Goal: Information Seeking & Learning: Learn about a topic

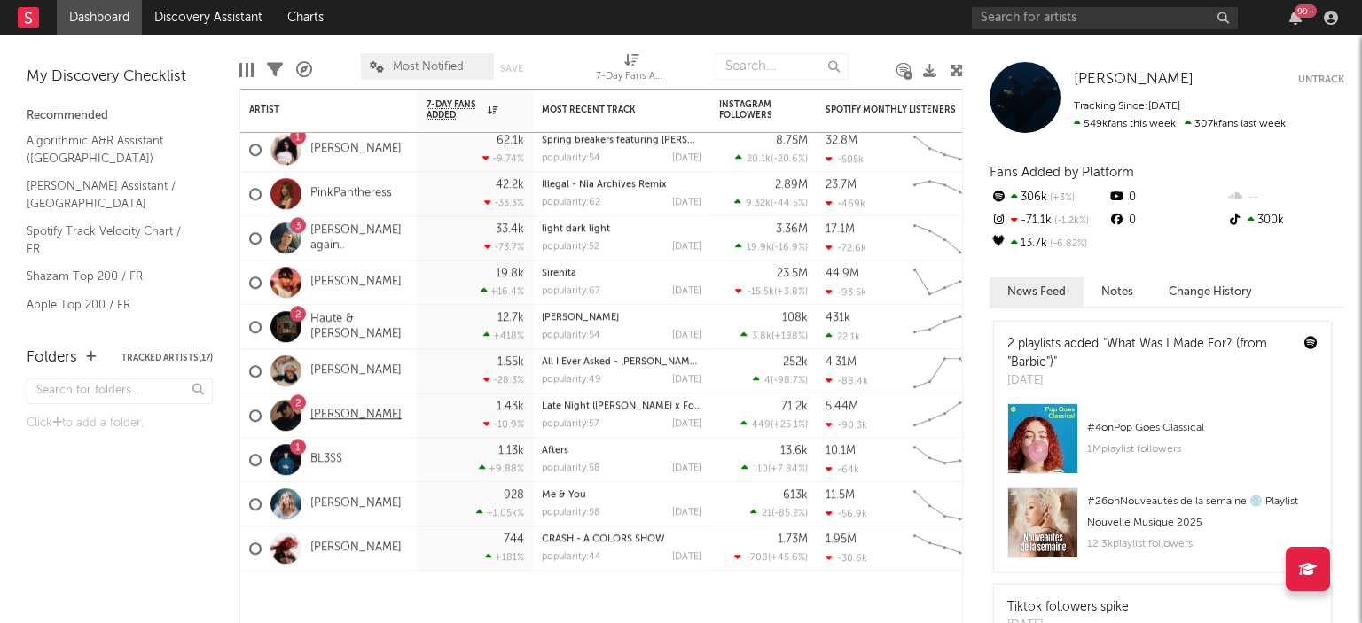
click at [348, 420] on link "[PERSON_NAME]" at bounding box center [355, 415] width 91 height 15
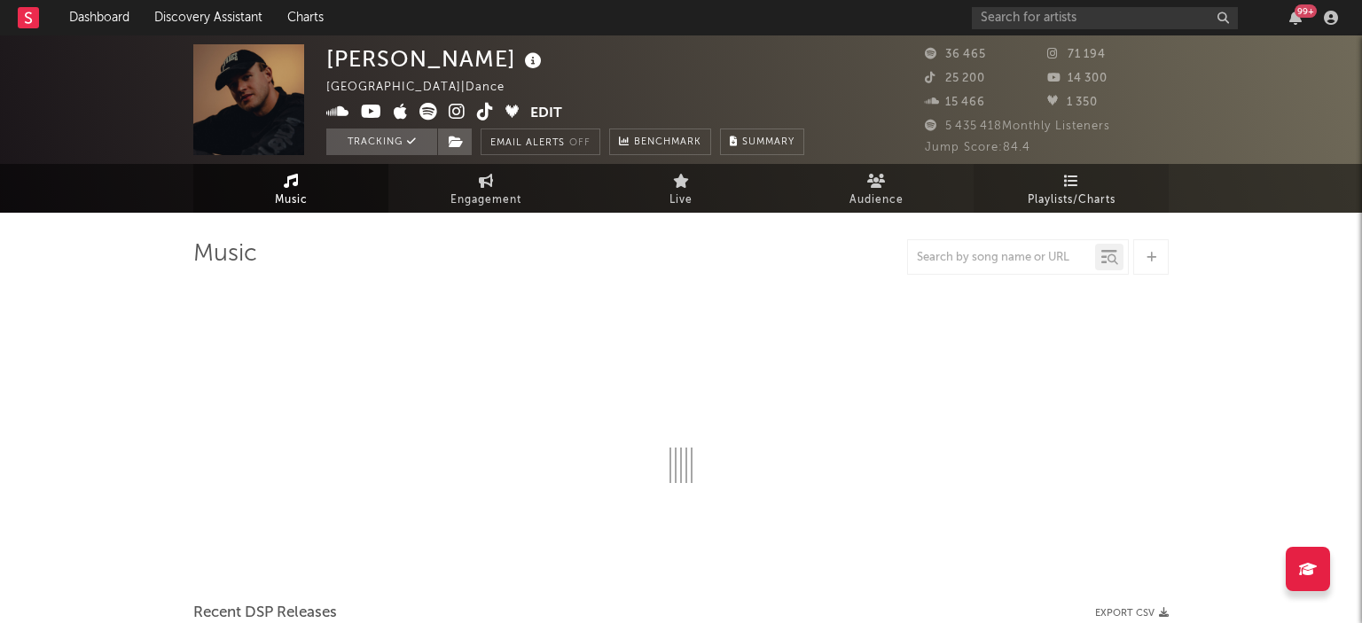
click at [1078, 190] on span "Playlists/Charts" at bounding box center [1071, 200] width 88 height 21
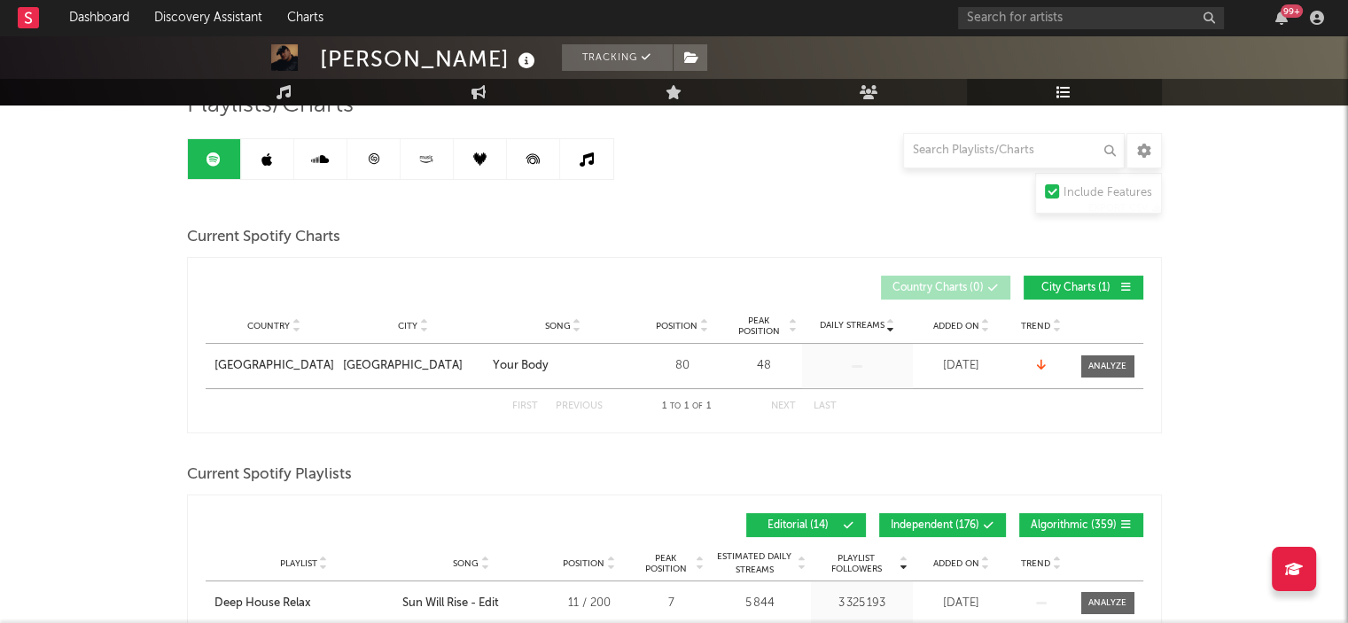
scroll to position [364, 0]
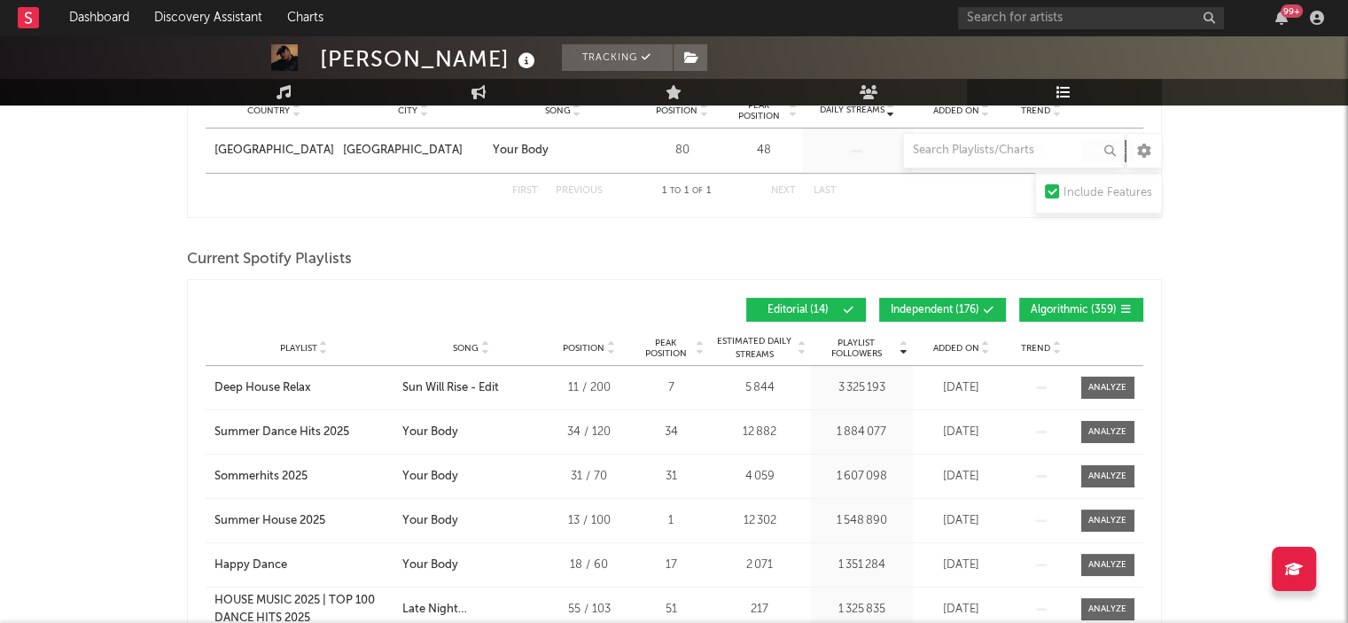
click at [915, 305] on span "Independent ( 176 )" at bounding box center [935, 310] width 89 height 11
click at [1065, 305] on span "Algorithmic ( 359 )" at bounding box center [1074, 310] width 86 height 11
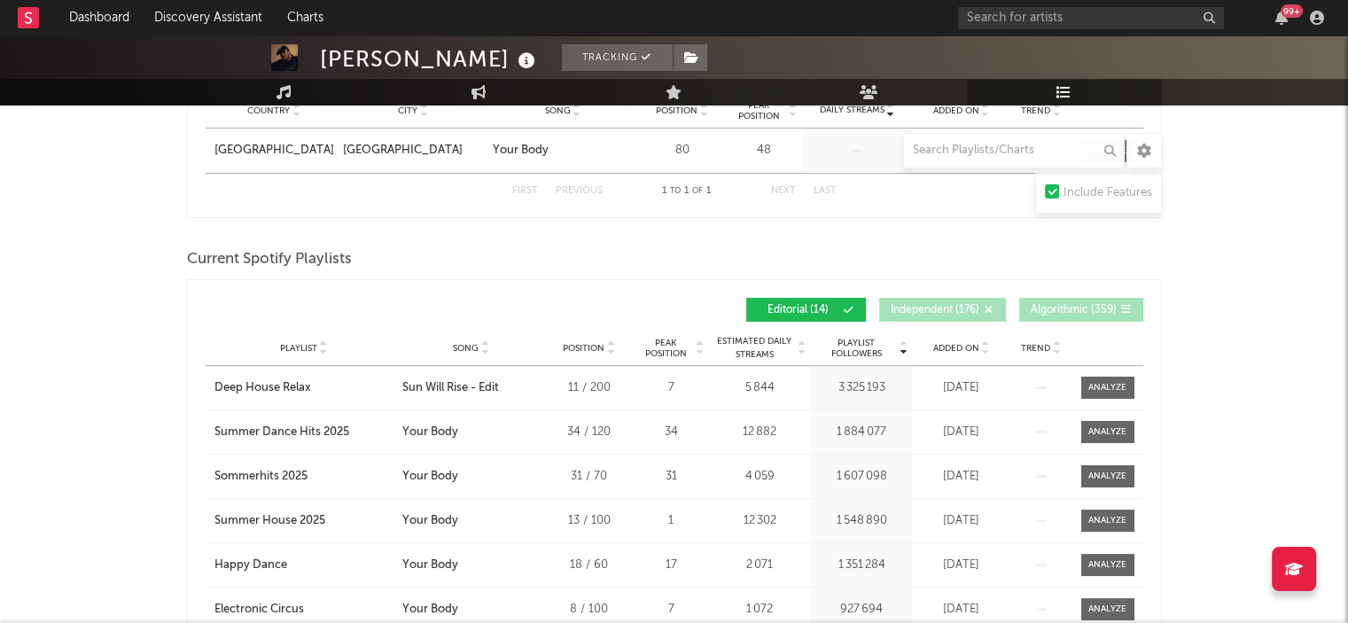
click at [452, 347] on div "Song" at bounding box center [471, 347] width 138 height 13
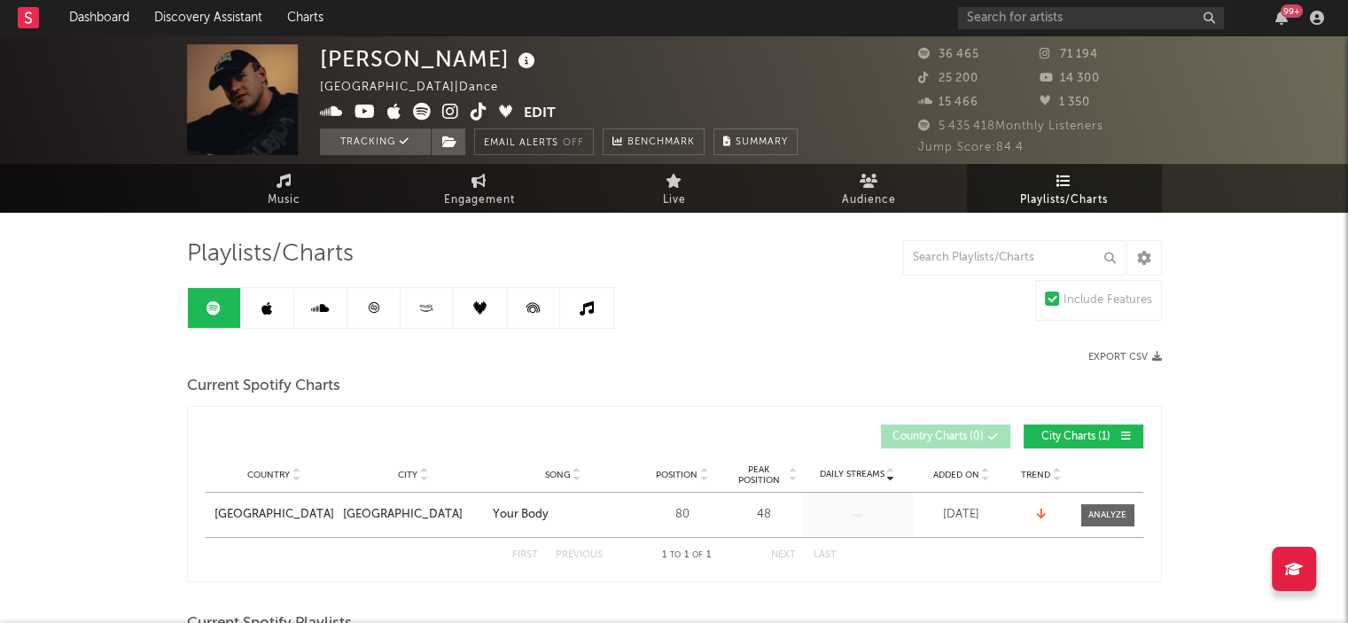
scroll to position [2, 0]
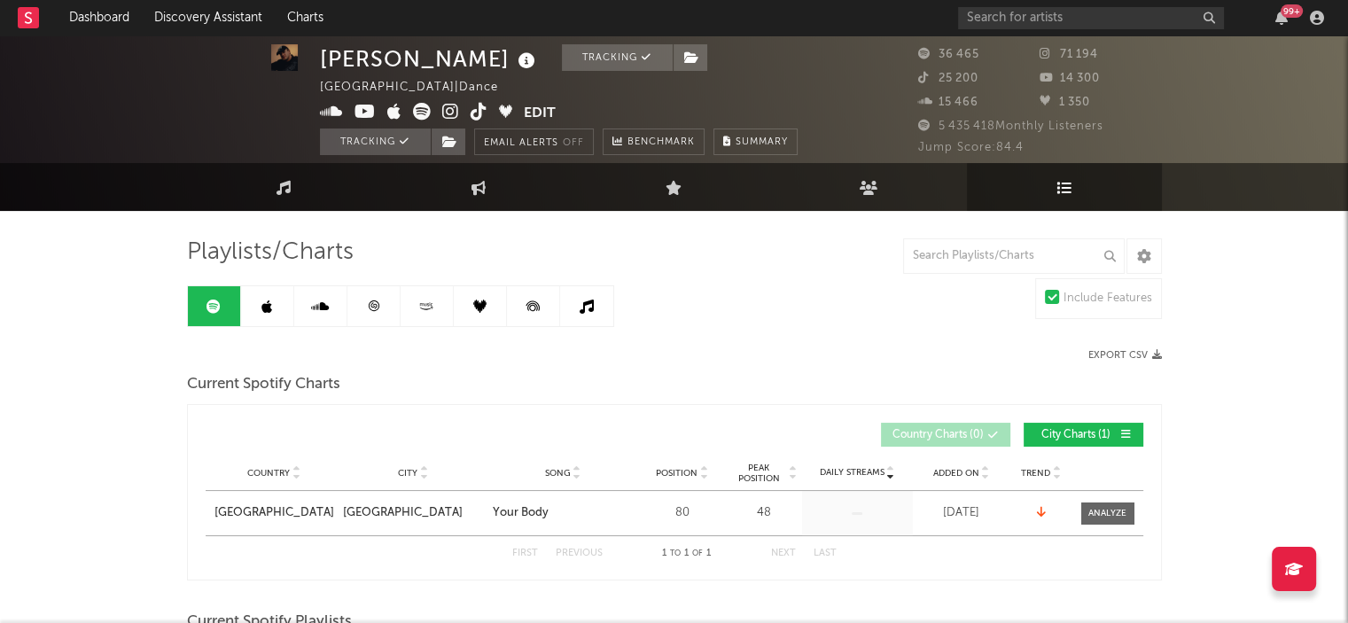
click at [379, 309] on icon at bounding box center [373, 306] width 13 height 13
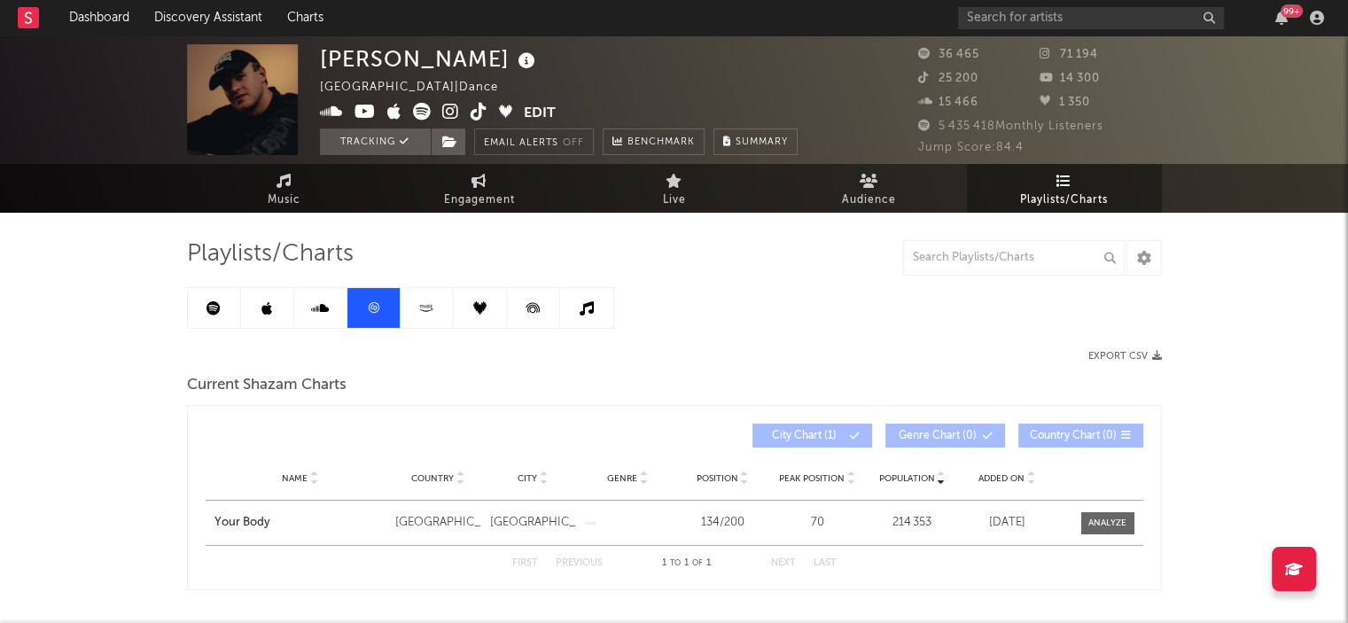
click at [259, 301] on link at bounding box center [267, 308] width 53 height 40
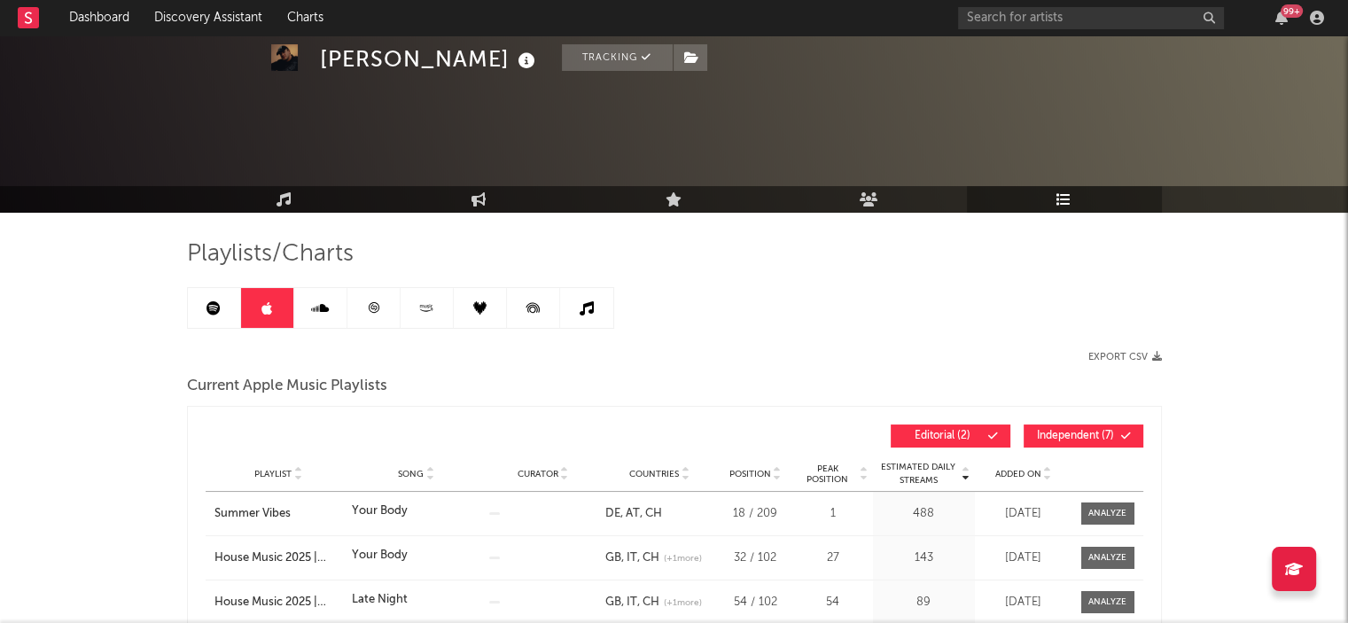
scroll to position [183, 0]
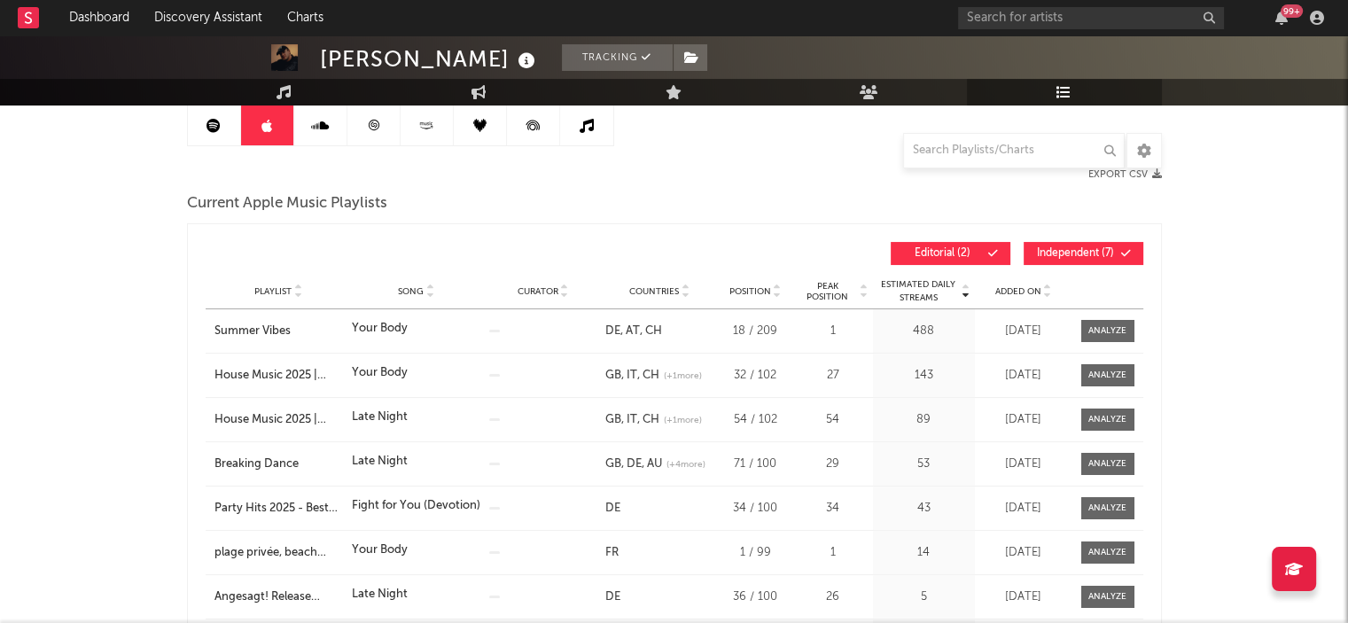
click at [1057, 254] on span "Independent ( 7 )" at bounding box center [1076, 253] width 82 height 11
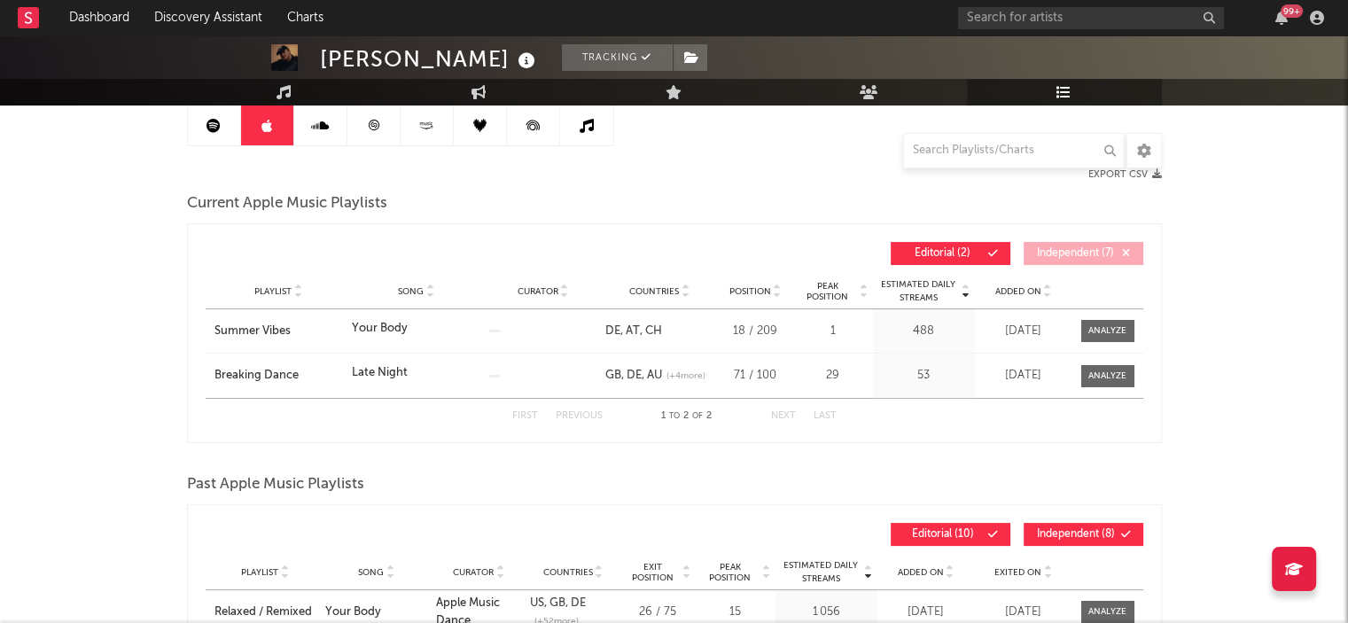
click at [1057, 254] on span "Independent ( 7 )" at bounding box center [1076, 253] width 82 height 11
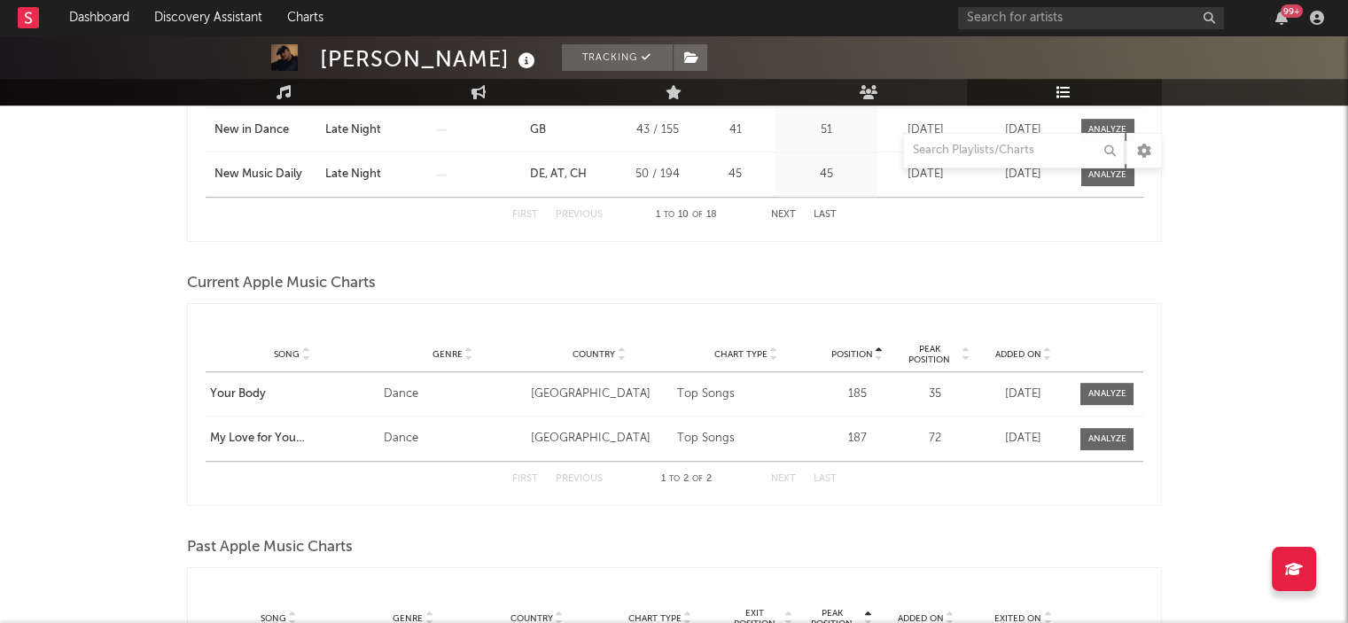
scroll to position [1319, 0]
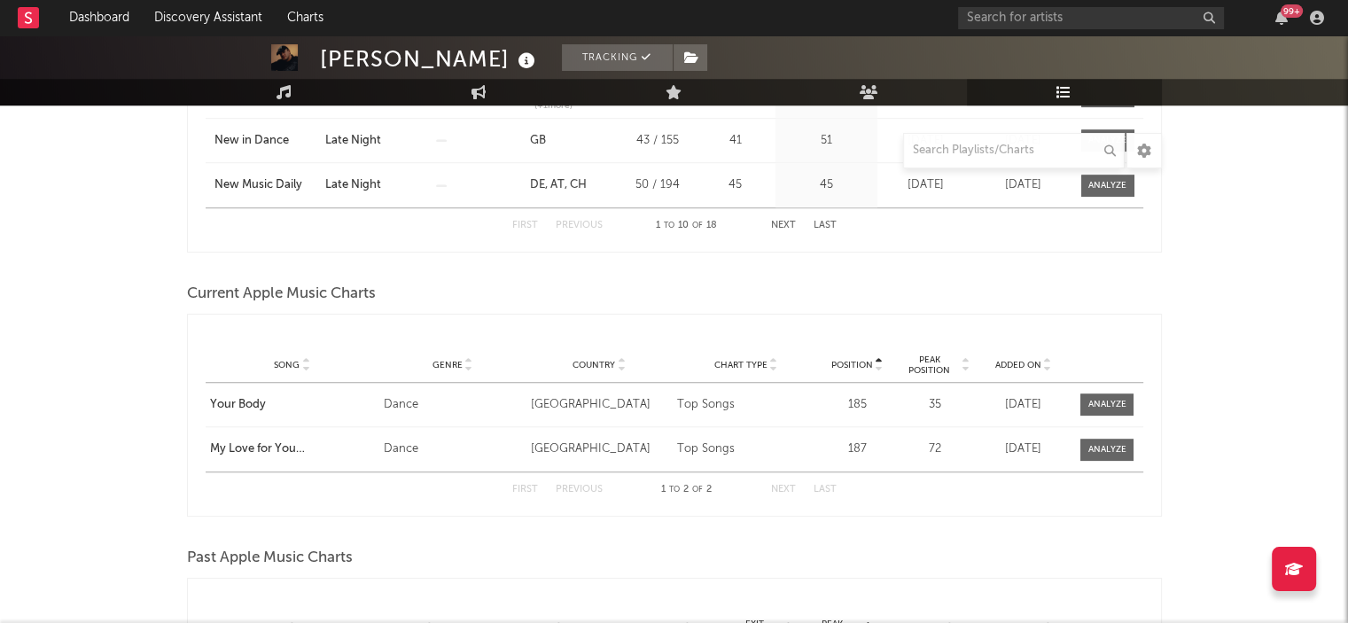
click at [118, 336] on div "[PERSON_NAME] Tracking [GEOGRAPHIC_DATA] | Dance Edit Tracking Email Alerts Off…" at bounding box center [674, 420] width 1348 height 3408
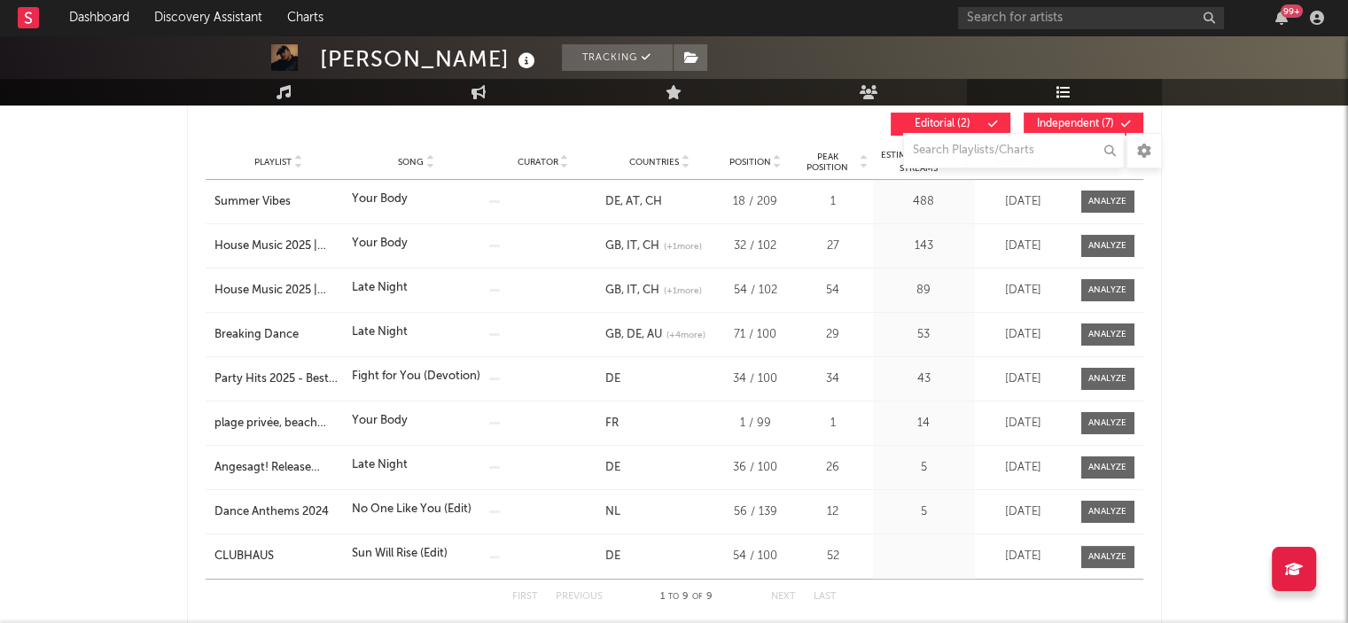
scroll to position [254, 0]
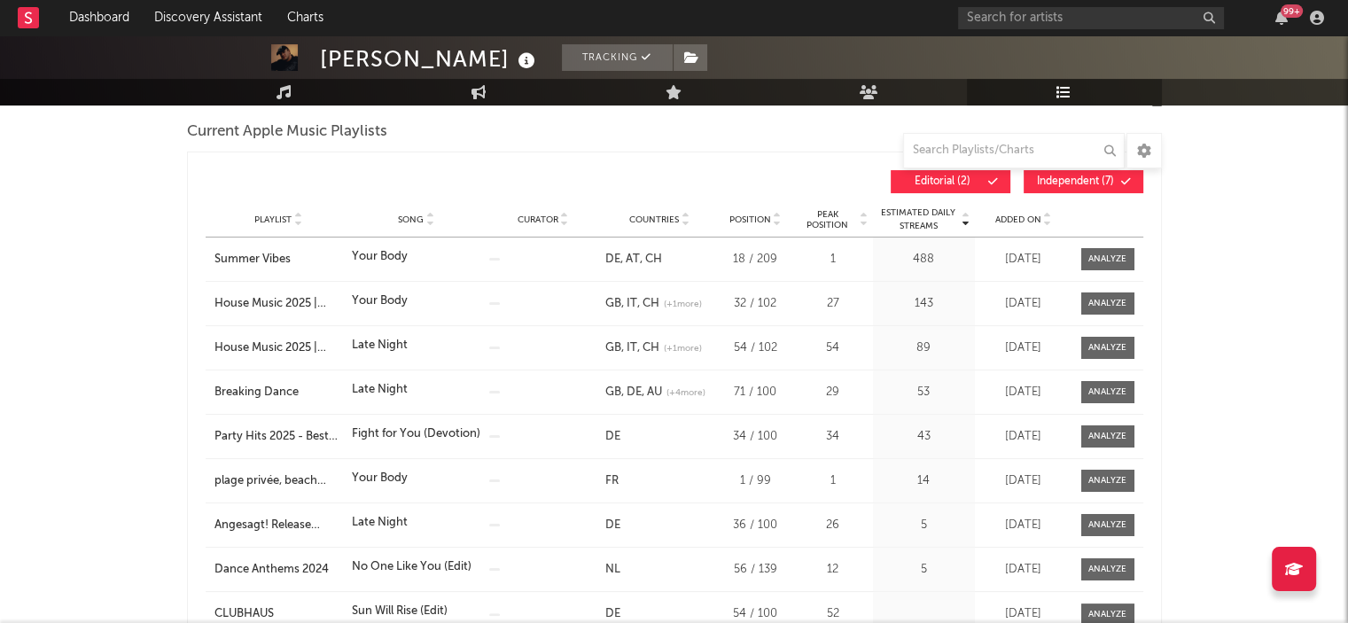
click at [407, 217] on span "Song" at bounding box center [411, 220] width 26 height 11
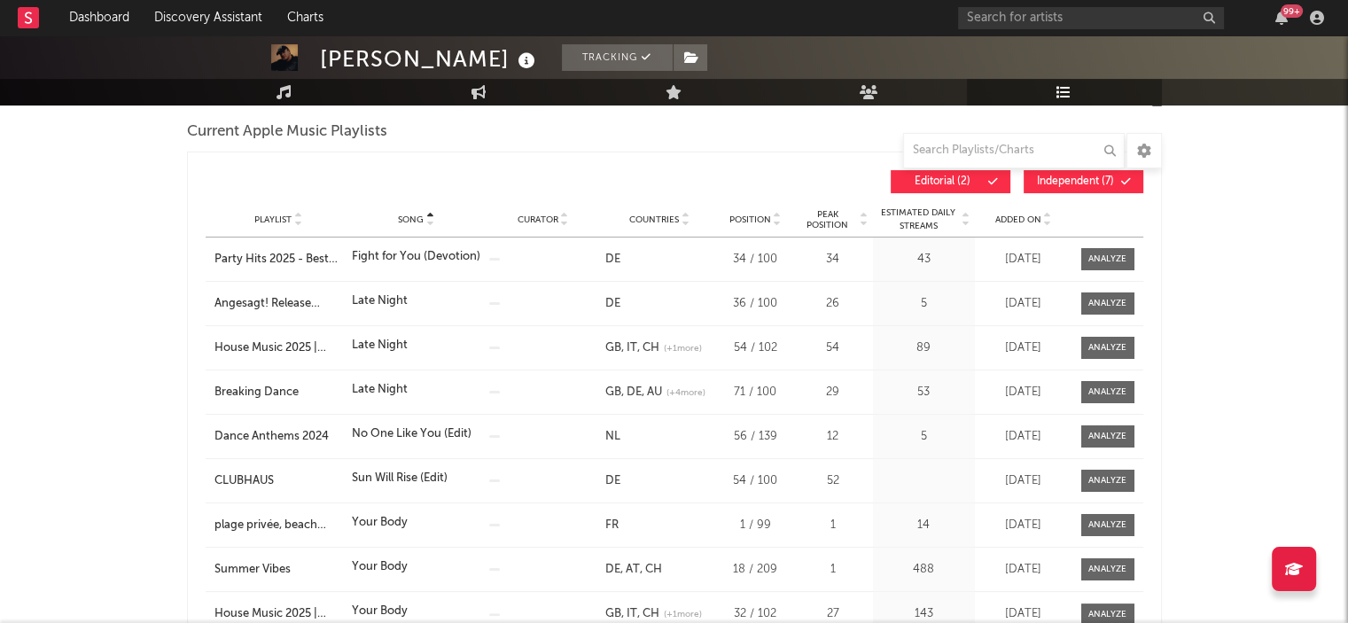
click at [407, 217] on span "Song" at bounding box center [411, 220] width 26 height 11
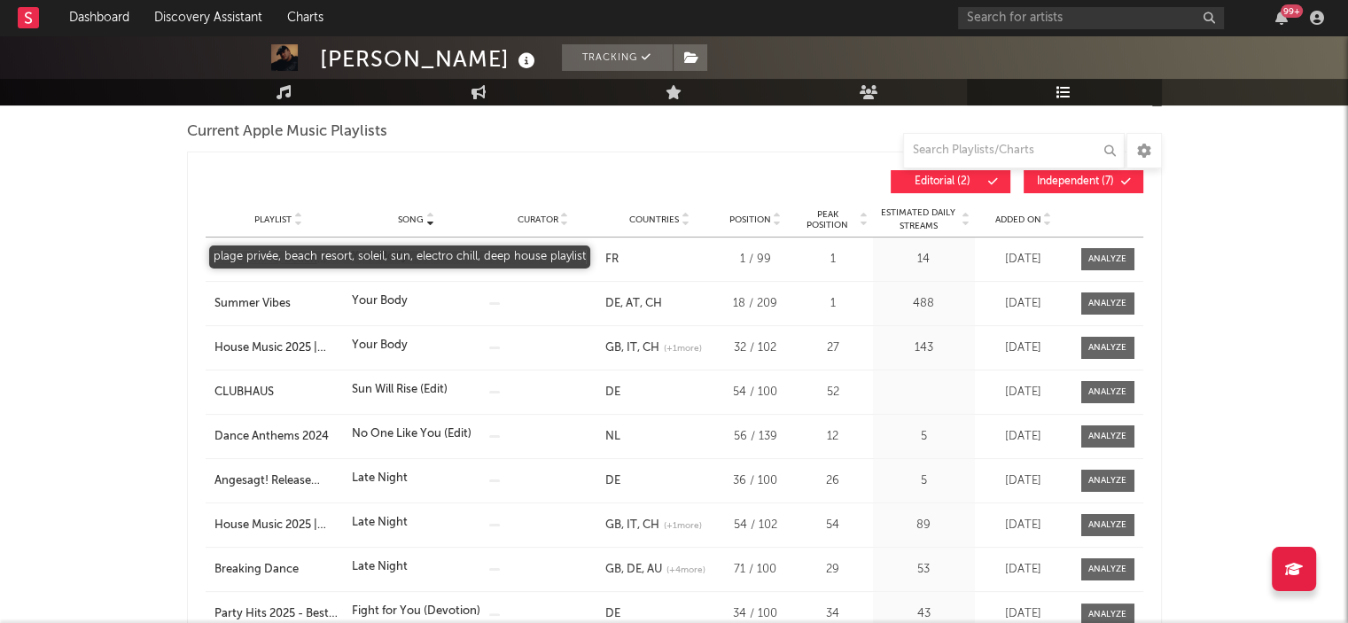
click at [312, 255] on div "plage privée, beach resort, soleil, sun, electro chill, deep house playlist" at bounding box center [279, 260] width 129 height 18
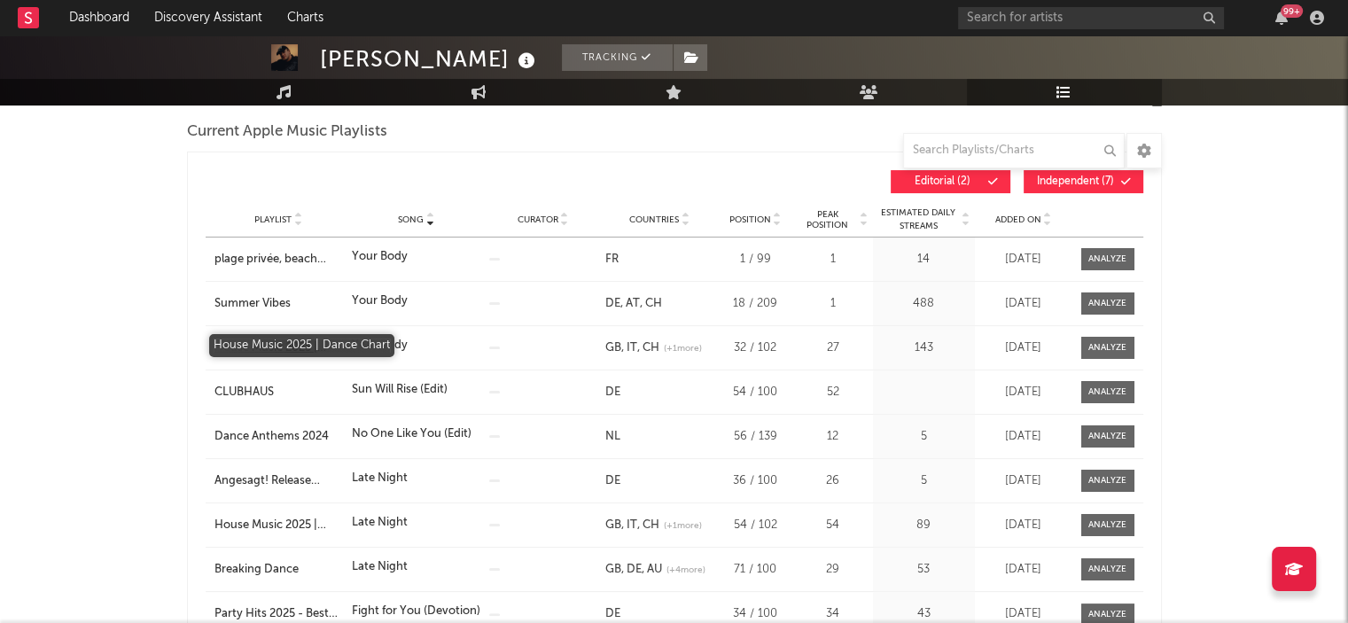
click at [324, 347] on div "House Music 2025 | Dance Chart" at bounding box center [279, 349] width 129 height 18
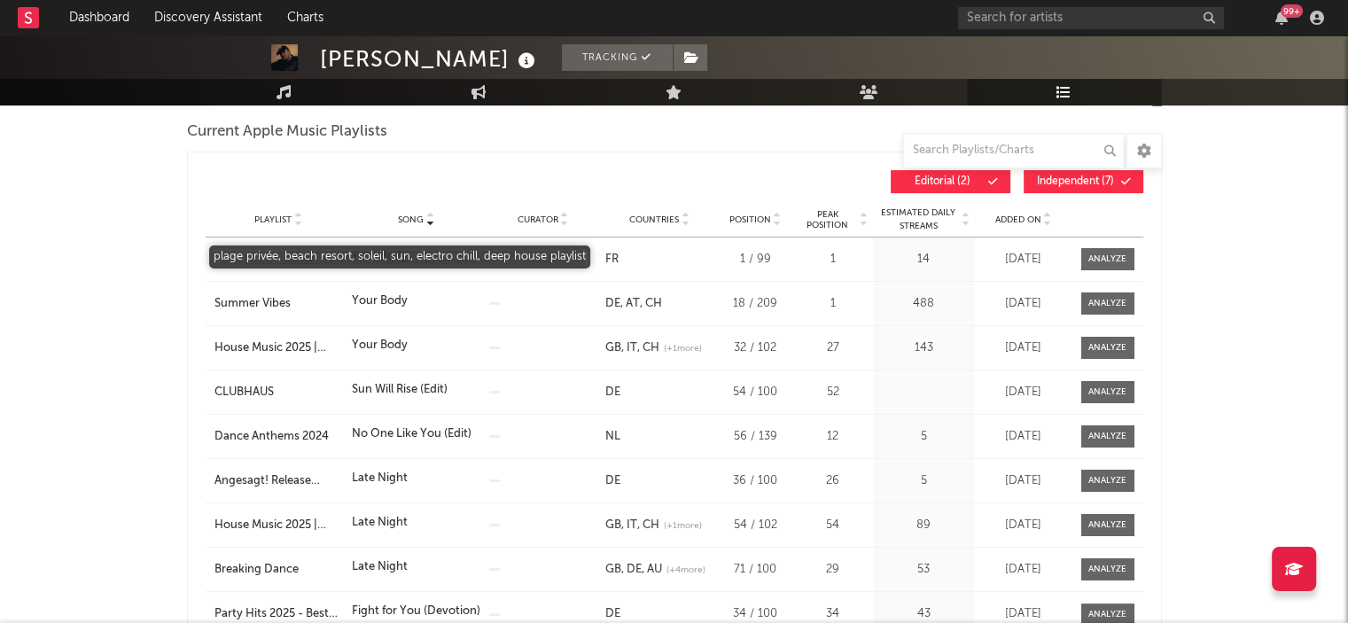
click at [276, 254] on div "plage privée, beach resort, soleil, sun, electro chill, deep house playlist" at bounding box center [279, 260] width 129 height 18
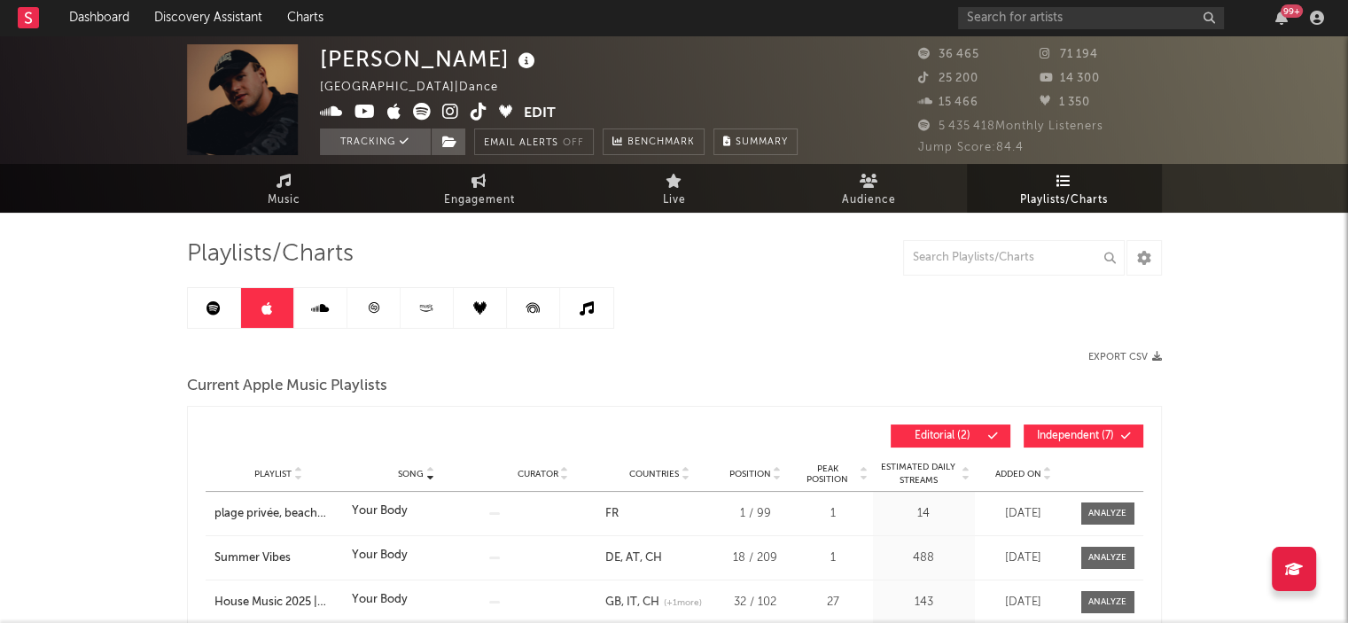
scroll to position [0, 0]
